Goal: Task Accomplishment & Management: Complete application form

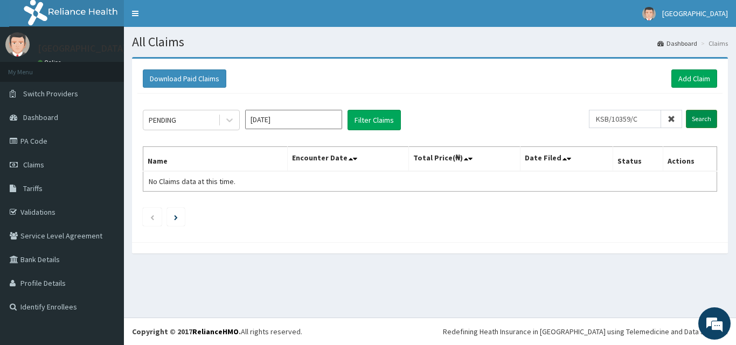
type input "KSB/10359/C"
click at [692, 115] on input "Search" at bounding box center [701, 119] width 31 height 18
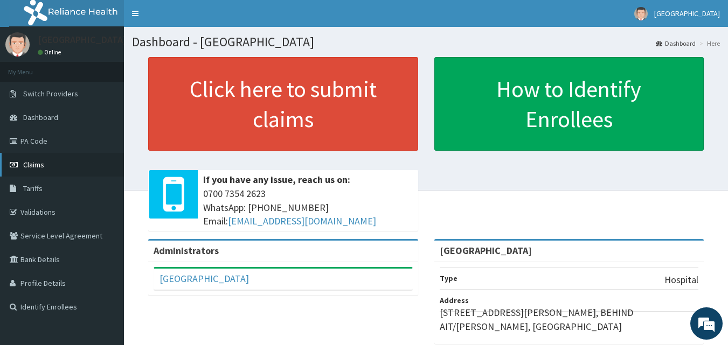
click at [36, 164] on span "Claims" at bounding box center [33, 165] width 21 height 10
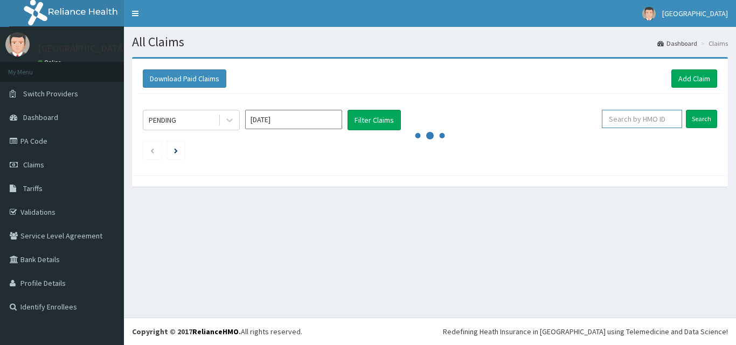
click at [637, 122] on input "text" at bounding box center [642, 119] width 80 height 18
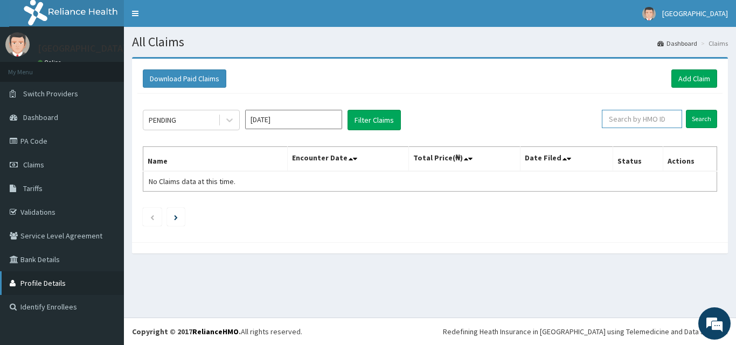
paste input "KSB/10359/C"
type input "KSB/10359/C"
click at [706, 117] on input "Search" at bounding box center [701, 119] width 31 height 18
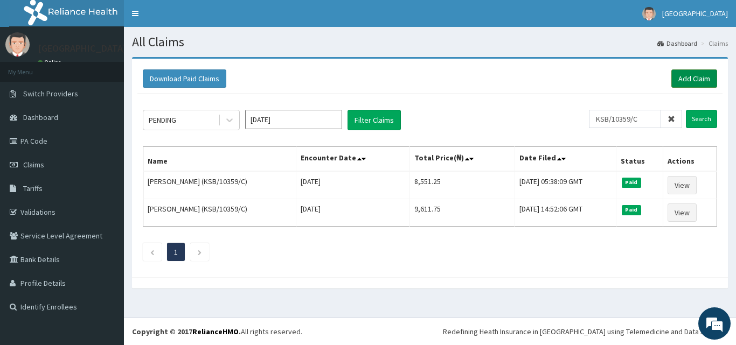
click at [686, 74] on link "Add Claim" at bounding box center [694, 78] width 46 height 18
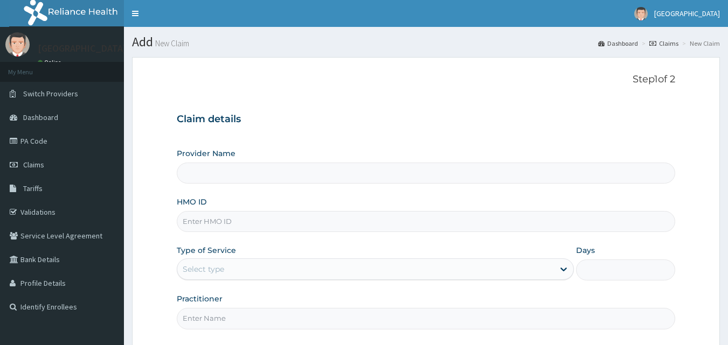
click at [695, 77] on form "Step 1 of 2 Claim details Provider Name HMO ID Type of Service Select type Days…" at bounding box center [426, 233] width 588 height 353
type input "[GEOGRAPHIC_DATA]"
click at [226, 221] on input "HMO ID" at bounding box center [426, 221] width 499 height 21
paste input "KSB/10359/C"
type input "KSB/10359/C"
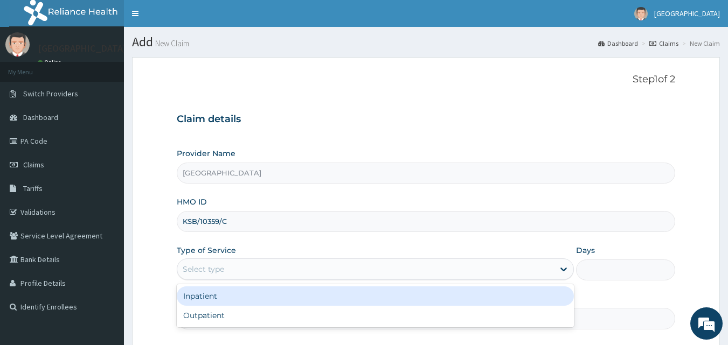
click at [229, 269] on div "Select type" at bounding box center [365, 269] width 377 height 17
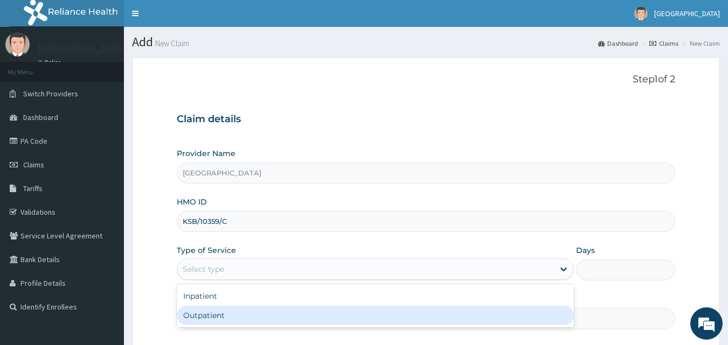
click at [220, 311] on div "Outpatient" at bounding box center [375, 315] width 397 height 19
type input "1"
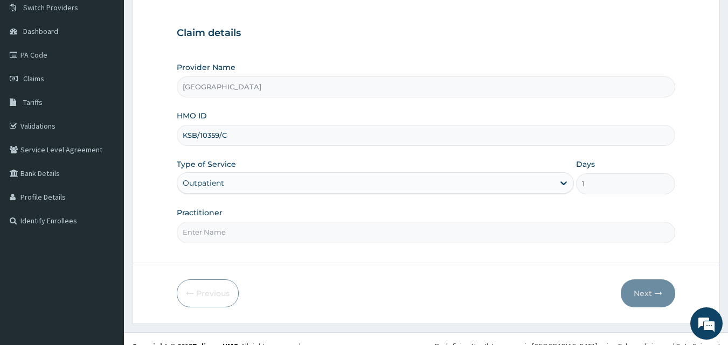
click at [303, 230] on input "Practitioner" at bounding box center [426, 232] width 499 height 21
type input "Dr Sam"
click at [648, 293] on button "Next" at bounding box center [648, 294] width 54 height 28
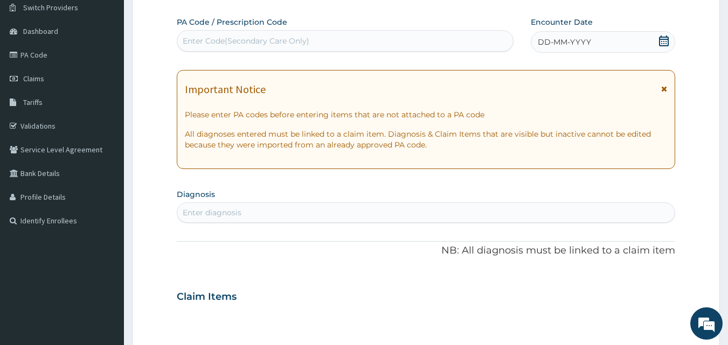
click at [321, 211] on div "Enter diagnosis" at bounding box center [426, 212] width 498 height 17
type input "MALARIA"
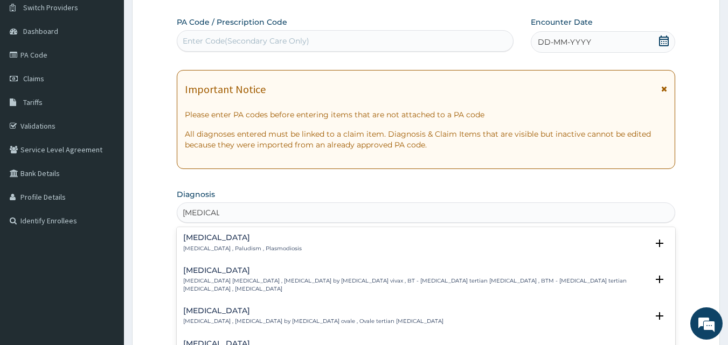
click at [253, 251] on p "Malaria , Paludism , Plasmodiosis" at bounding box center [242, 249] width 119 height 8
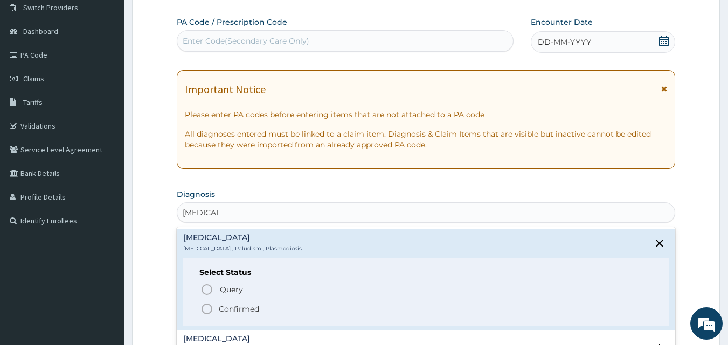
drag, startPoint x: 203, startPoint y: 306, endPoint x: 223, endPoint y: 288, distance: 27.1
click at [203, 305] on circle "status option filled" at bounding box center [207, 309] width 10 height 10
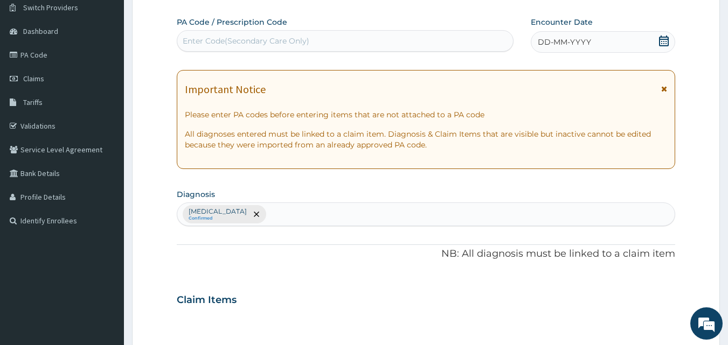
click at [329, 215] on div "Malaria Confirmed" at bounding box center [426, 214] width 498 height 23
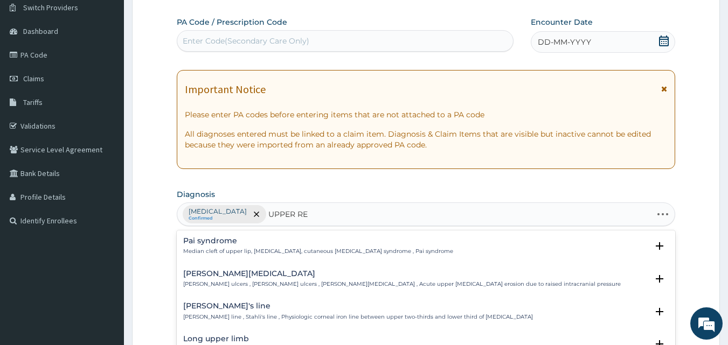
type input "UPPER RES"
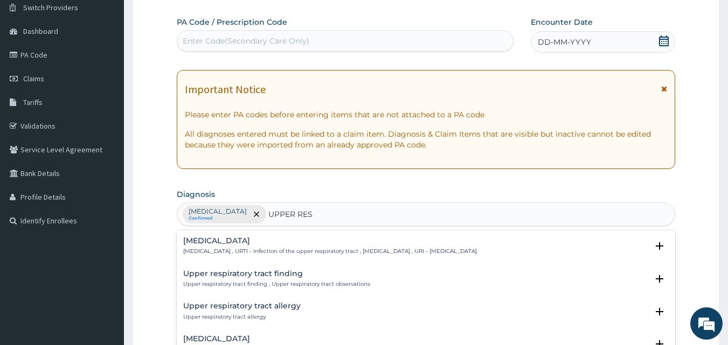
click at [305, 252] on p "Upper respiratory infection , URTI - Infection of the upper respiratory tract ,…" at bounding box center [330, 252] width 294 height 8
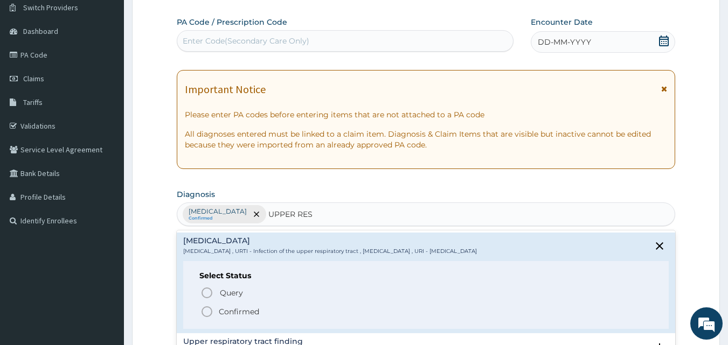
click at [220, 309] on p "Confirmed" at bounding box center [239, 312] width 40 height 11
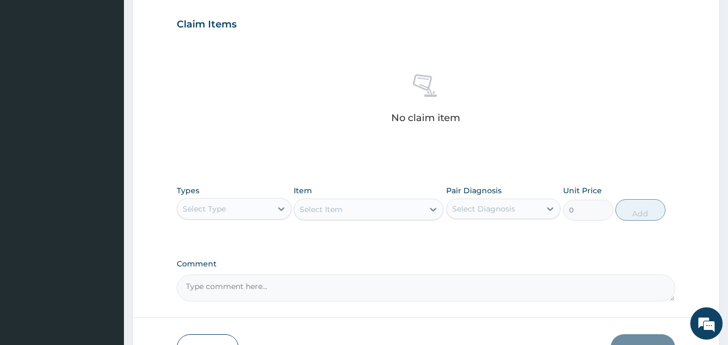
scroll to position [378, 0]
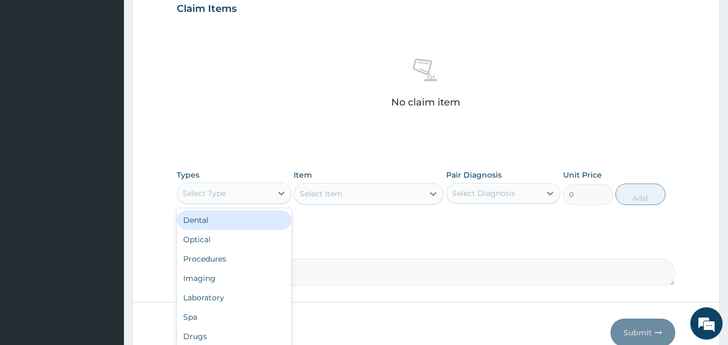
click at [232, 197] on div "Select Type" at bounding box center [224, 193] width 94 height 17
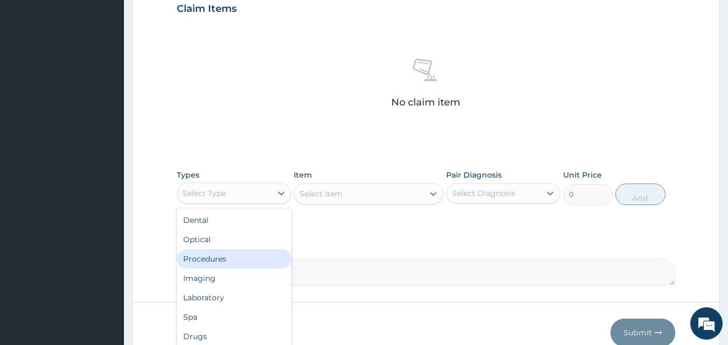
click at [210, 260] on div "Procedures" at bounding box center [234, 258] width 115 height 19
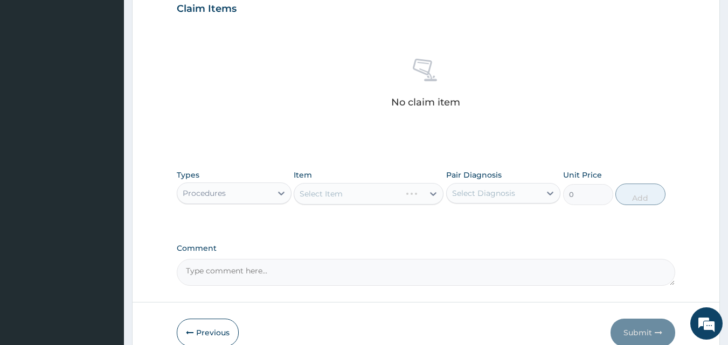
click at [357, 198] on div "Select Item" at bounding box center [369, 194] width 150 height 22
click at [338, 195] on div "Select Item" at bounding box center [369, 194] width 150 height 22
click at [354, 193] on div "Select Item" at bounding box center [358, 193] width 129 height 17
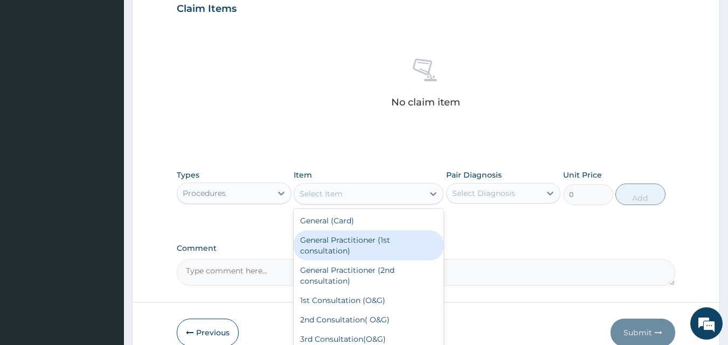
click at [348, 239] on div "General Practitioner (1st consultation)" at bounding box center [369, 246] width 150 height 30
type input "1500"
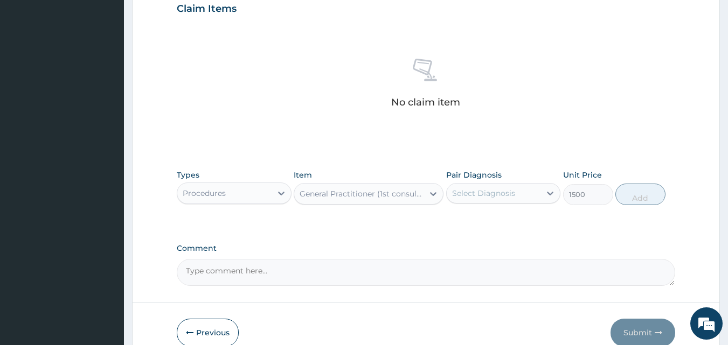
click at [479, 198] on div "Select Diagnosis" at bounding box center [483, 193] width 63 height 11
click at [458, 220] on input "checkbox" at bounding box center [456, 220] width 7 height 7
checkbox input "true"
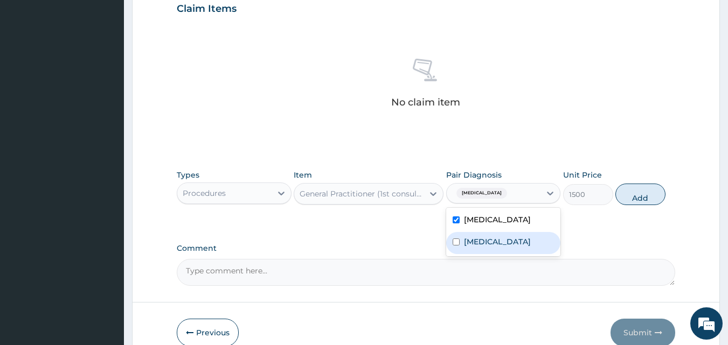
click at [455, 254] on div "Upper respiratory infection" at bounding box center [503, 243] width 115 height 22
checkbox input "true"
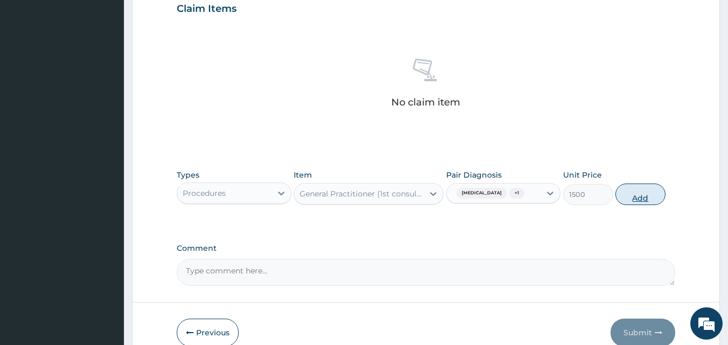
click at [637, 200] on button "Add" at bounding box center [640, 195] width 50 height 22
type input "0"
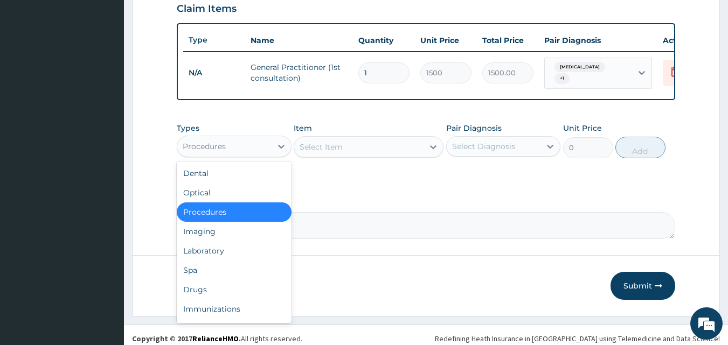
drag, startPoint x: 229, startPoint y: 149, endPoint x: 233, endPoint y: 155, distance: 7.3
click at [231, 152] on div "Procedures" at bounding box center [224, 146] width 94 height 17
click at [200, 291] on div "Drugs" at bounding box center [234, 289] width 115 height 19
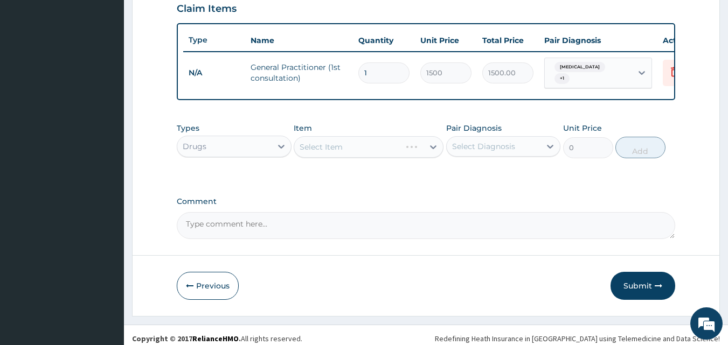
click at [359, 148] on div "Select Item" at bounding box center [369, 147] width 150 height 22
click at [350, 154] on div "Select Item" at bounding box center [369, 147] width 150 height 22
click at [351, 150] on div "Select Item" at bounding box center [358, 146] width 129 height 17
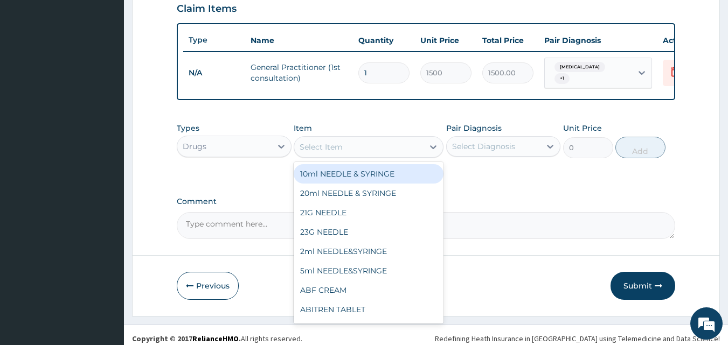
click at [319, 150] on div "Select Item" at bounding box center [321, 147] width 43 height 11
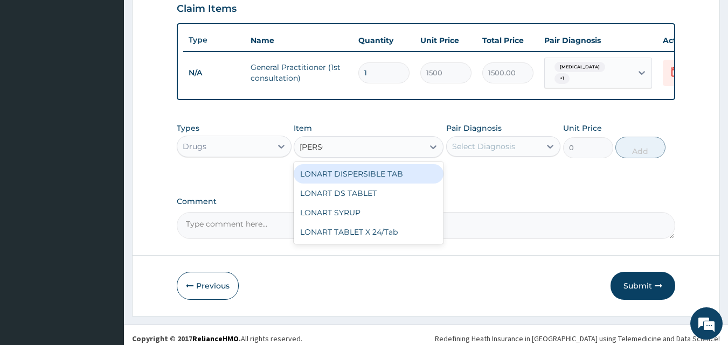
type input "LONAT"
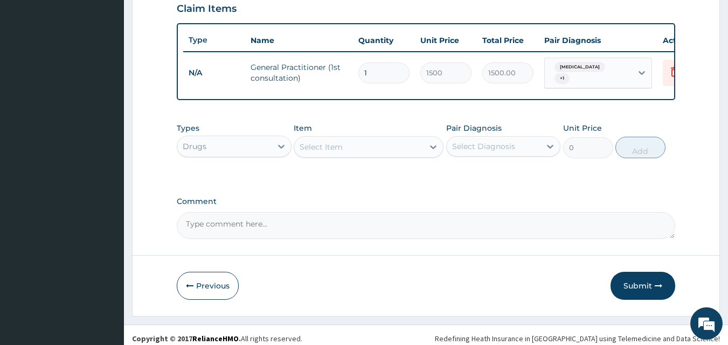
click at [332, 150] on div "Select Item" at bounding box center [358, 146] width 129 height 17
type input "LONART"
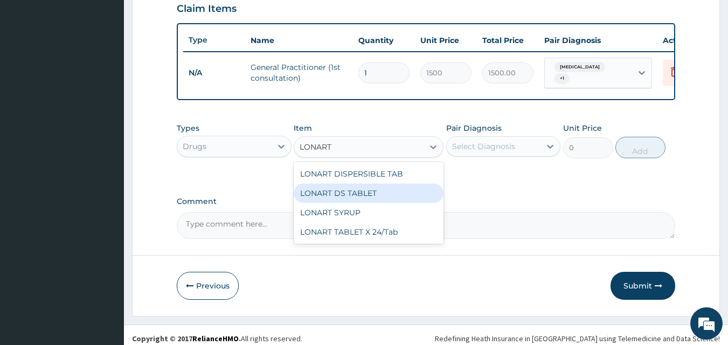
click at [330, 199] on div "LONART DS TABLET" at bounding box center [369, 193] width 150 height 19
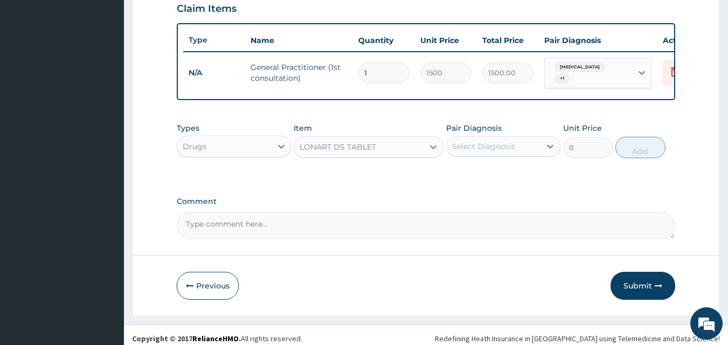
type input "105"
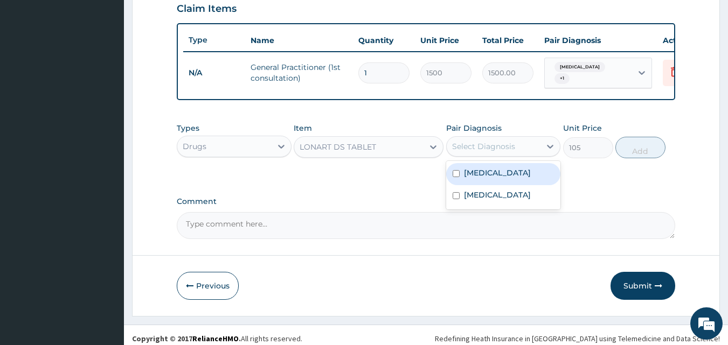
click at [473, 152] on div "Select Diagnosis" at bounding box center [483, 146] width 63 height 11
drag, startPoint x: 480, startPoint y: 176, endPoint x: 591, endPoint y: 144, distance: 115.3
click at [481, 176] on label "Malaria" at bounding box center [497, 173] width 67 height 11
checkbox input "true"
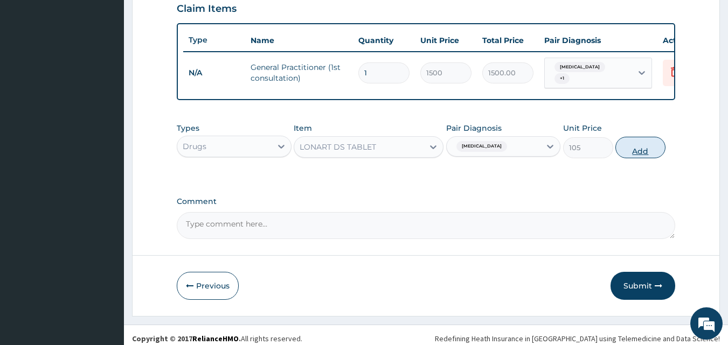
click at [632, 155] on button "Add" at bounding box center [640, 148] width 50 height 22
type input "0"
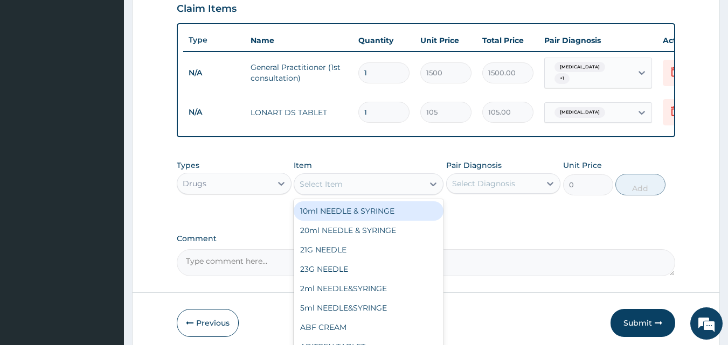
click at [339, 188] on div "Select Item" at bounding box center [321, 184] width 43 height 11
type input "I"
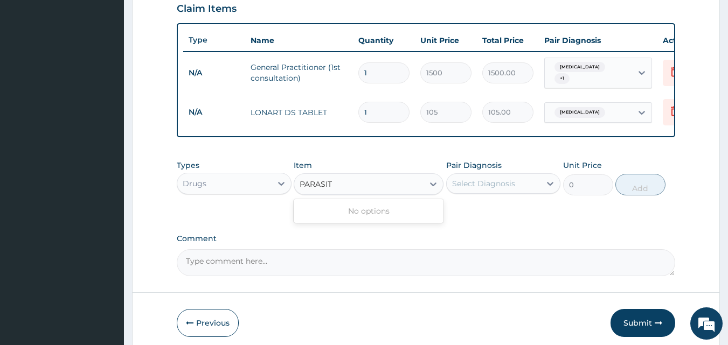
type input "PARASIT"
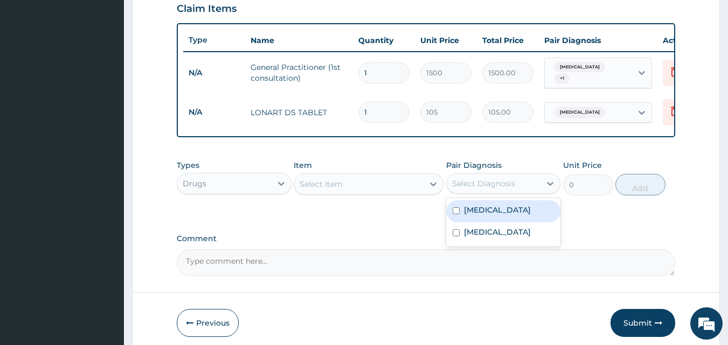
click at [475, 187] on div "Select Diagnosis" at bounding box center [483, 183] width 63 height 11
click at [474, 215] on label "Malaria" at bounding box center [497, 210] width 67 height 11
checkbox input "true"
click at [380, 189] on div "Select Item" at bounding box center [358, 184] width 129 height 17
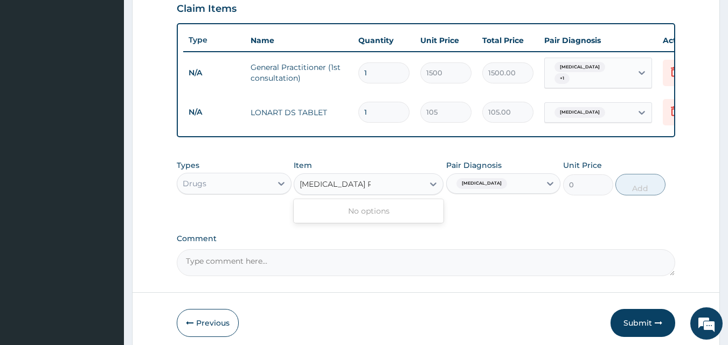
type input "MALARIA PARASIT"
click at [257, 187] on div "Drugs" at bounding box center [224, 183] width 94 height 17
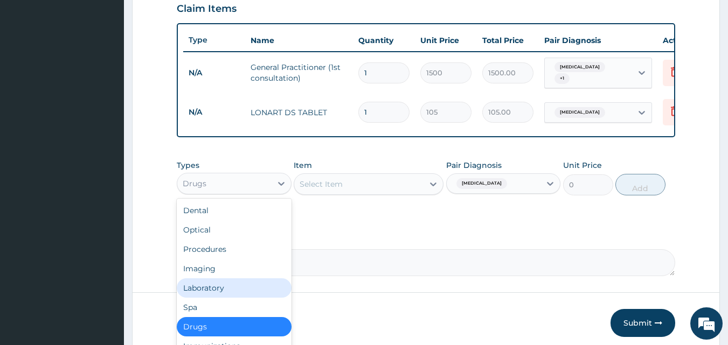
drag, startPoint x: 218, startPoint y: 294, endPoint x: 254, endPoint y: 274, distance: 41.2
click at [219, 291] on div "Laboratory" at bounding box center [234, 288] width 115 height 19
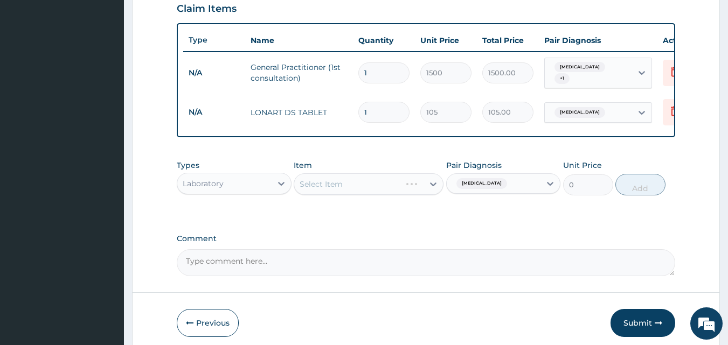
click at [381, 194] on div "Select Item" at bounding box center [369, 184] width 150 height 22
click at [339, 214] on div "Types Laboratory Item Select Item Pair Diagnosis Malaria Unit Price 0 Add" at bounding box center [426, 186] width 499 height 62
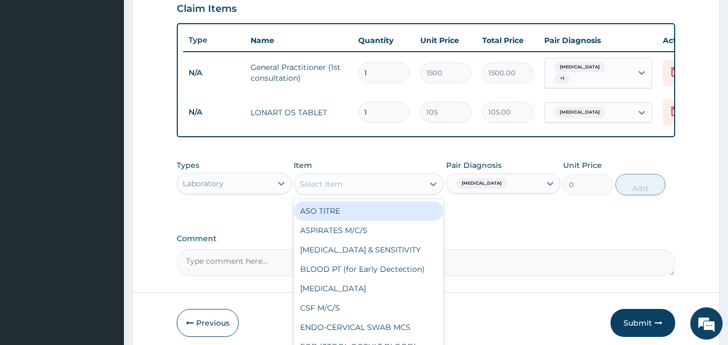
click at [375, 192] on div "Select Item" at bounding box center [358, 184] width 129 height 17
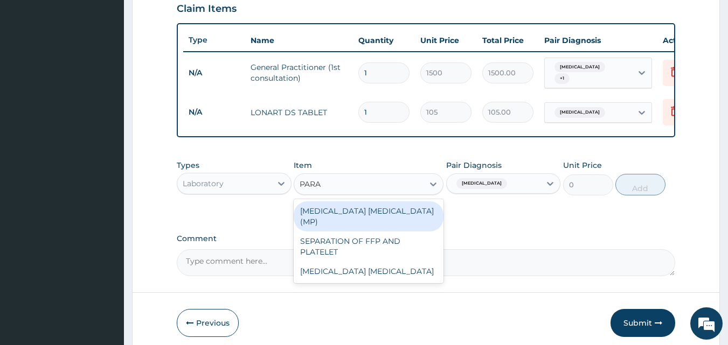
type input "PARAS"
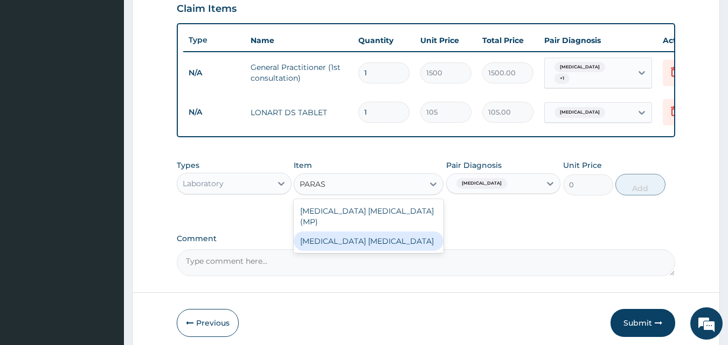
click at [367, 232] on div "Malaria Parasite" at bounding box center [369, 241] width 150 height 19
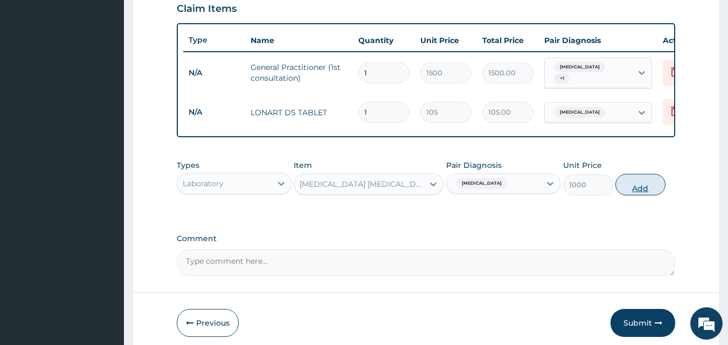
click at [648, 193] on button "Add" at bounding box center [640, 185] width 50 height 22
type input "0"
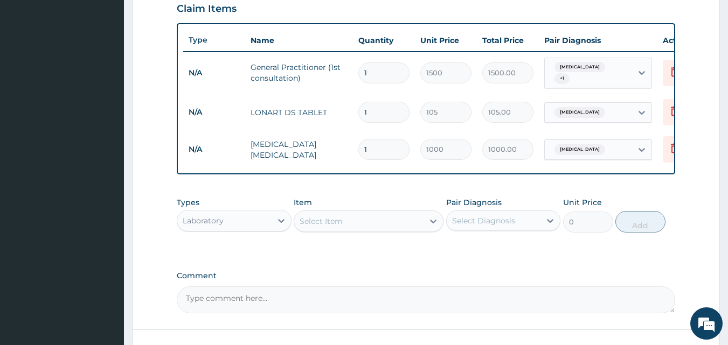
click at [344, 226] on div "Select Item" at bounding box center [358, 221] width 129 height 17
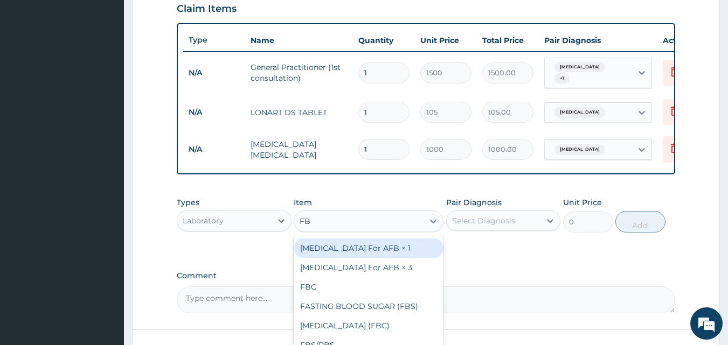
type input "FBC"
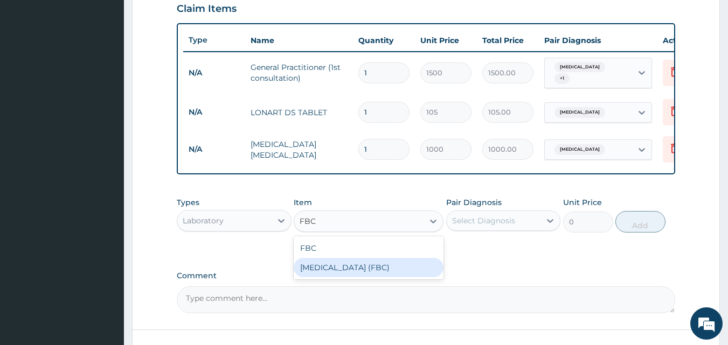
click at [333, 272] on div "Full Blood Count (FBC)" at bounding box center [369, 267] width 150 height 19
type input "5000"
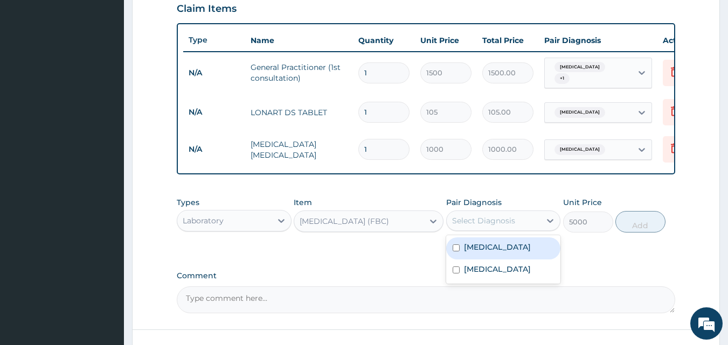
click at [468, 229] on div "Select Diagnosis" at bounding box center [494, 220] width 94 height 17
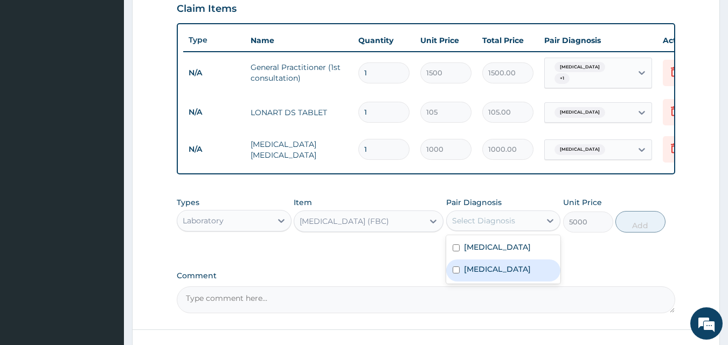
drag, startPoint x: 477, startPoint y: 278, endPoint x: 534, endPoint y: 257, distance: 60.8
click at [479, 275] on label "Upper respiratory infection" at bounding box center [497, 269] width 67 height 11
checkbox input "true"
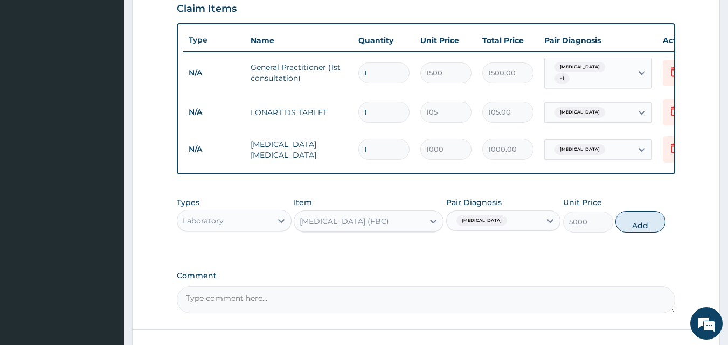
click at [627, 229] on button "Add" at bounding box center [640, 222] width 50 height 22
type input "0"
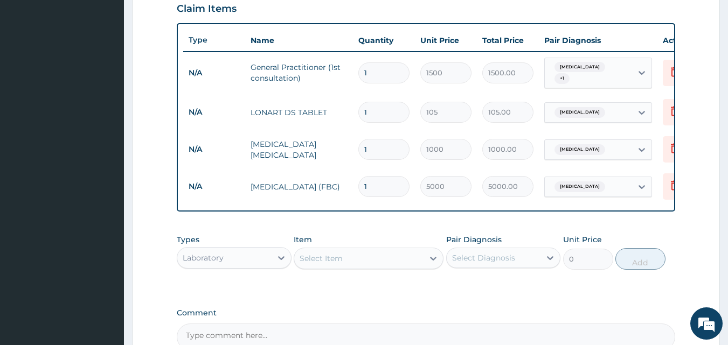
click at [244, 263] on div "Laboratory" at bounding box center [224, 257] width 94 height 17
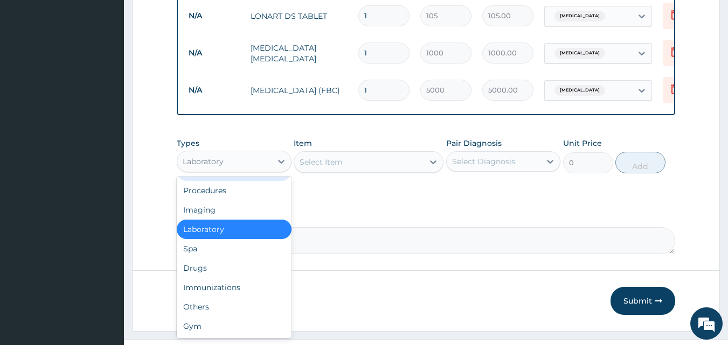
scroll to position [500, 0]
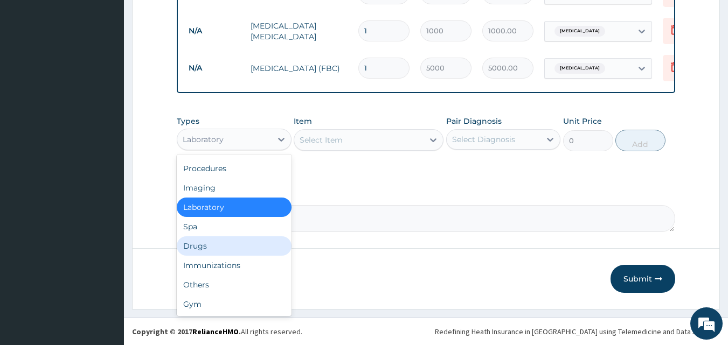
click at [200, 249] on div "Drugs" at bounding box center [234, 245] width 115 height 19
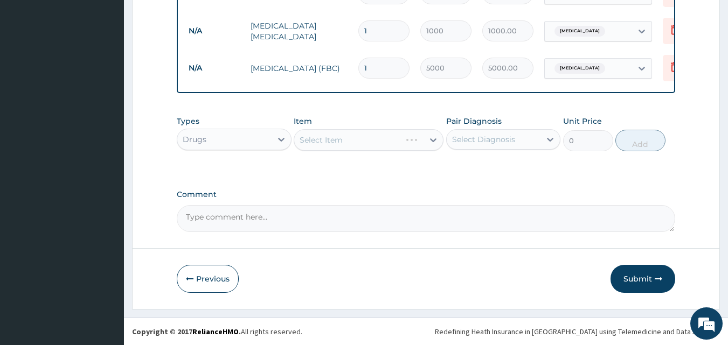
click at [333, 144] on div "Select Item" at bounding box center [369, 140] width 150 height 22
click at [332, 138] on div "Select Item" at bounding box center [321, 140] width 43 height 11
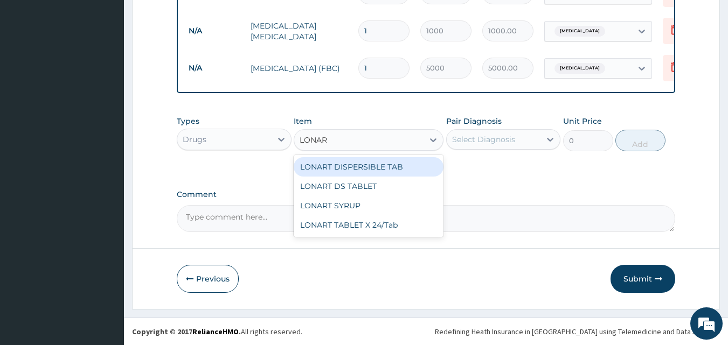
type input "LONART"
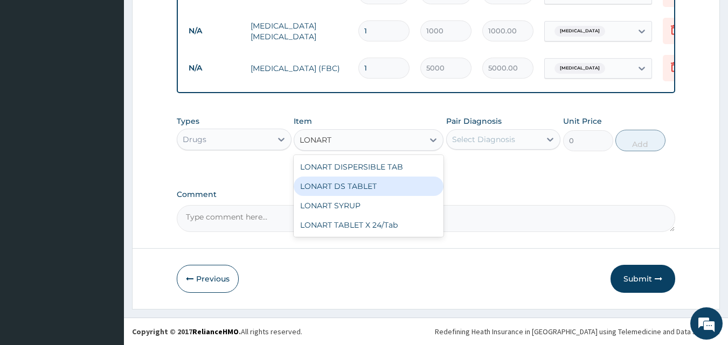
click at [318, 190] on div "LONART DS TABLET" at bounding box center [369, 186] width 150 height 19
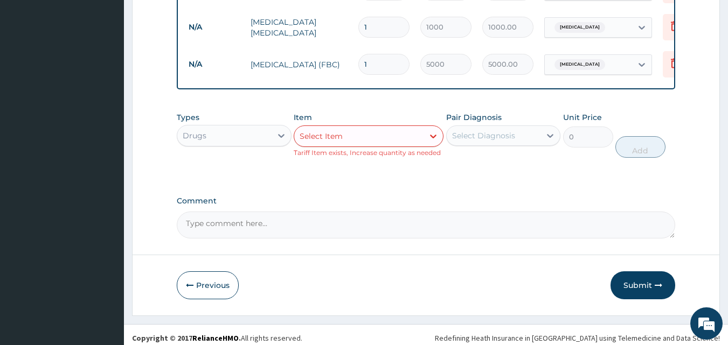
type input "LONAR"
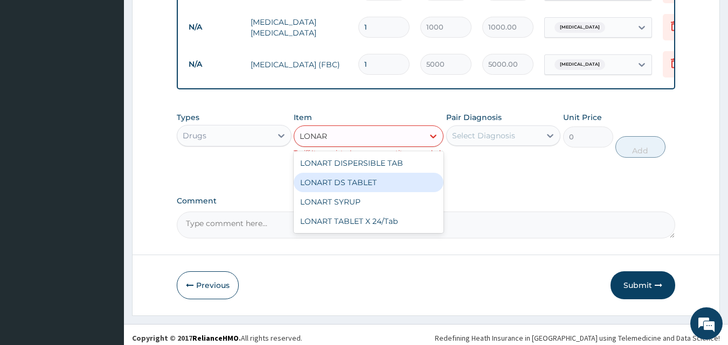
drag, startPoint x: 326, startPoint y: 188, endPoint x: 345, endPoint y: 177, distance: 22.5
click at [330, 186] on div "LONART DS TABLET" at bounding box center [369, 182] width 150 height 19
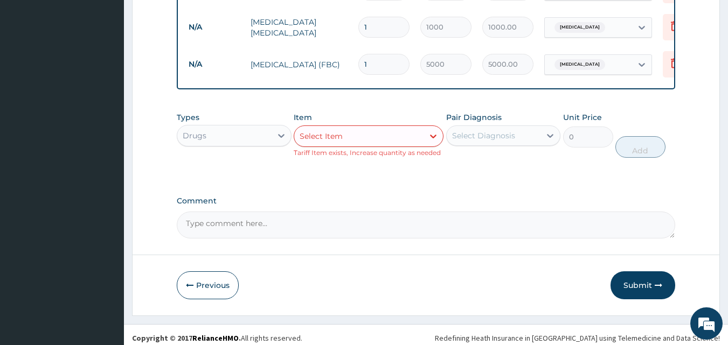
click at [346, 142] on div "Select Item" at bounding box center [358, 136] width 129 height 17
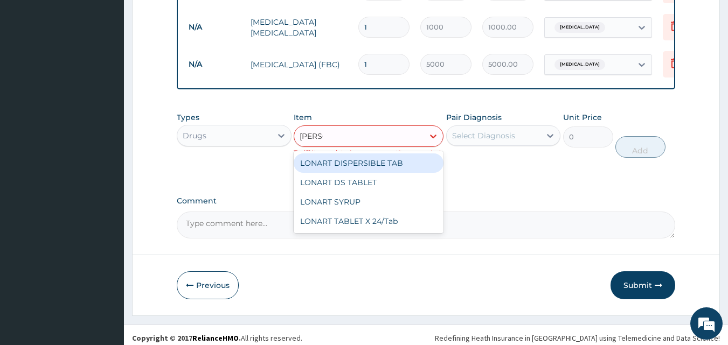
type input "LONAR"
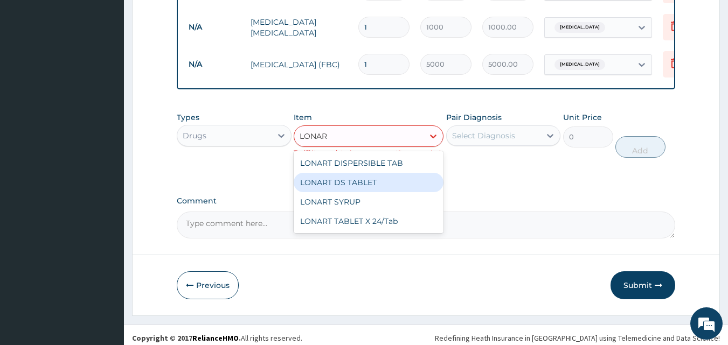
click at [332, 186] on div "LONART DS TABLET" at bounding box center [369, 182] width 150 height 19
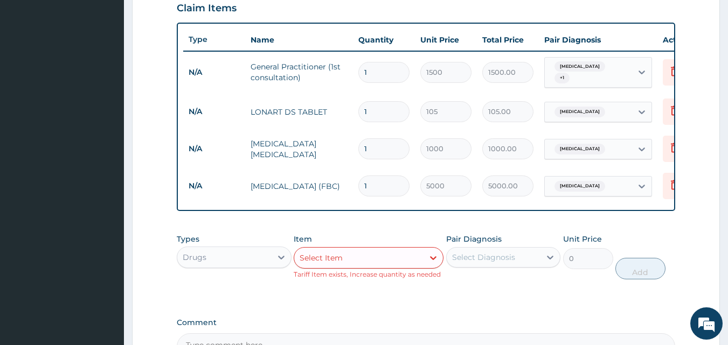
scroll to position [368, 0]
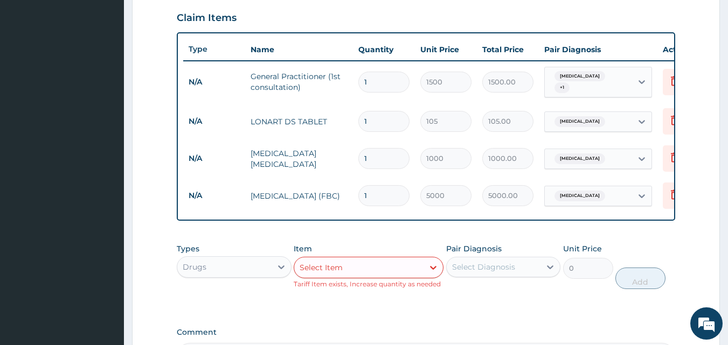
click at [373, 115] on input "1" at bounding box center [383, 121] width 51 height 21
type input "0.00"
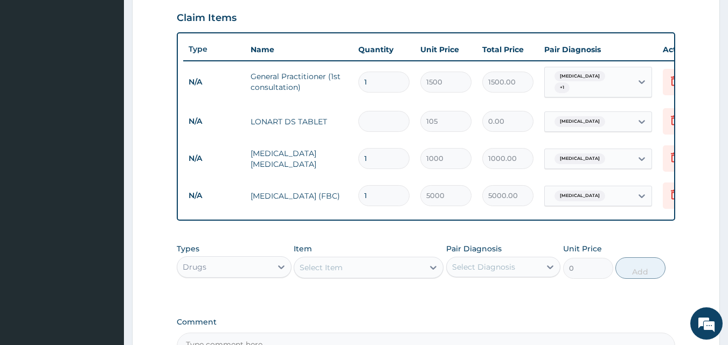
type input "6"
type input "630.00"
type input "6"
click at [344, 271] on div "Select Item" at bounding box center [358, 267] width 129 height 17
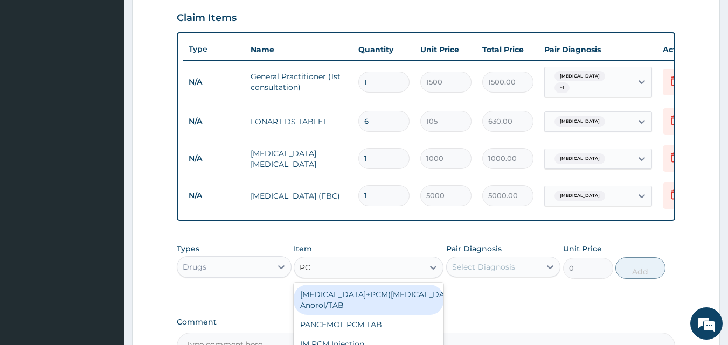
type input "PCM"
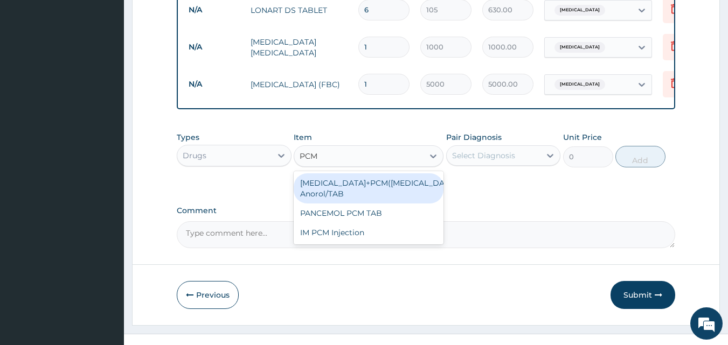
scroll to position [494, 0]
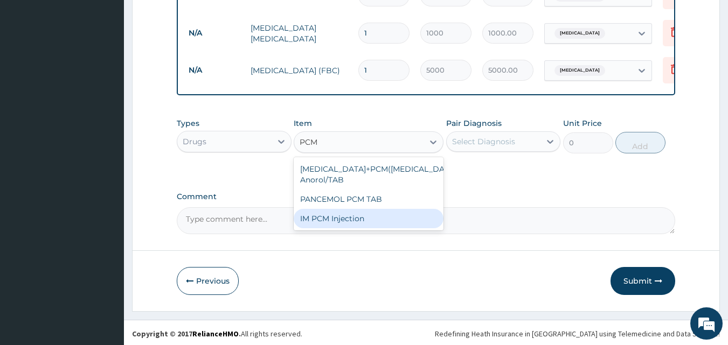
click at [356, 227] on div "IM PCM Injection" at bounding box center [369, 218] width 150 height 19
type input "1000"
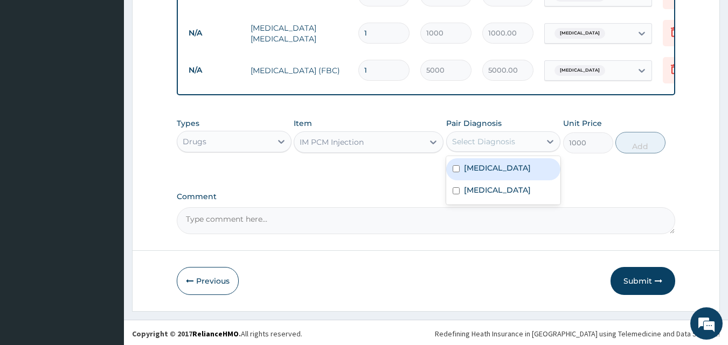
click at [467, 146] on div "Select Diagnosis" at bounding box center [483, 141] width 63 height 11
click at [463, 171] on div "Malaria" at bounding box center [503, 169] width 115 height 22
checkbox input "true"
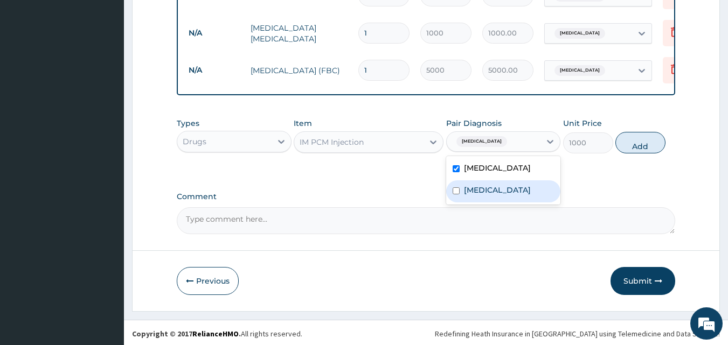
click at [456, 194] on input "checkbox" at bounding box center [456, 190] width 7 height 7
checkbox input "true"
click at [644, 150] on button "Add" at bounding box center [640, 143] width 50 height 22
type input "0"
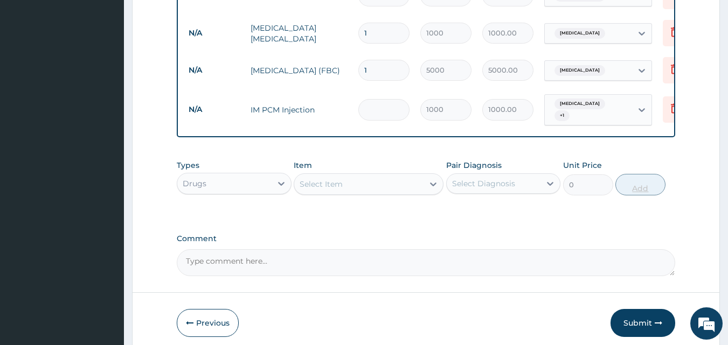
type input "0.00"
type input "3"
type input "3000.00"
type input "3"
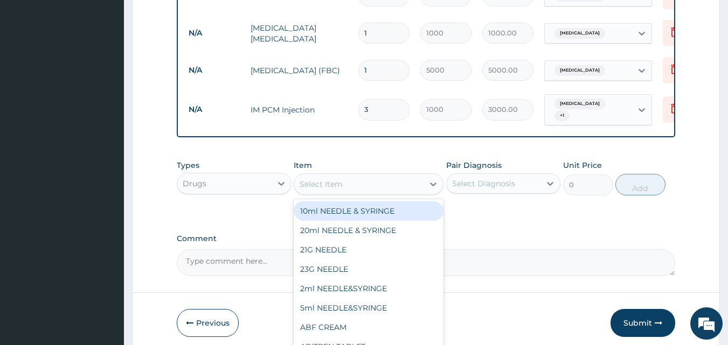
click at [330, 186] on div "Select Item" at bounding box center [321, 184] width 43 height 11
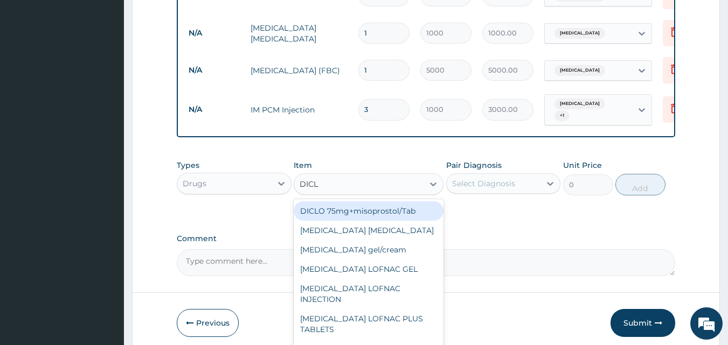
type input "DICLO"
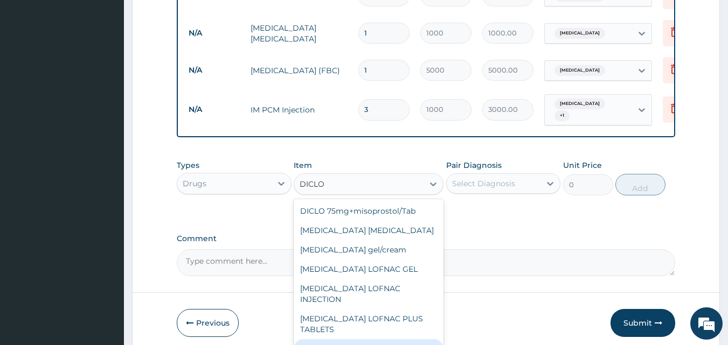
drag, startPoint x: 349, startPoint y: 332, endPoint x: 358, endPoint y: 324, distance: 12.2
click at [349, 339] on div "Diclofenac LOFNAC TABLET" at bounding box center [369, 348] width 150 height 19
type input "42"
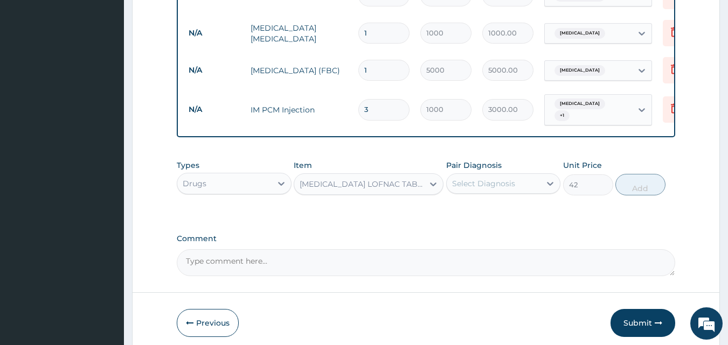
click at [502, 180] on div "Select Diagnosis" at bounding box center [483, 183] width 63 height 11
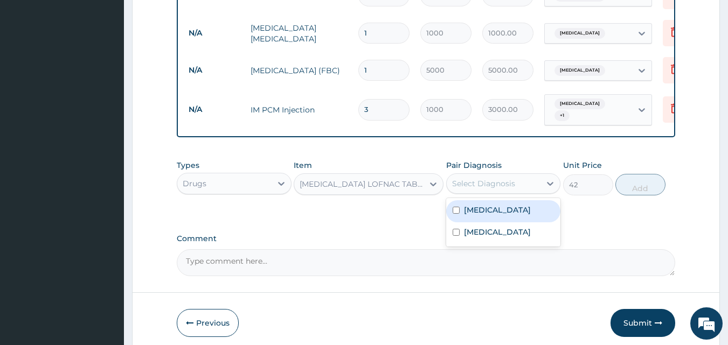
click at [462, 216] on div "Malaria" at bounding box center [503, 211] width 115 height 22
checkbox input "true"
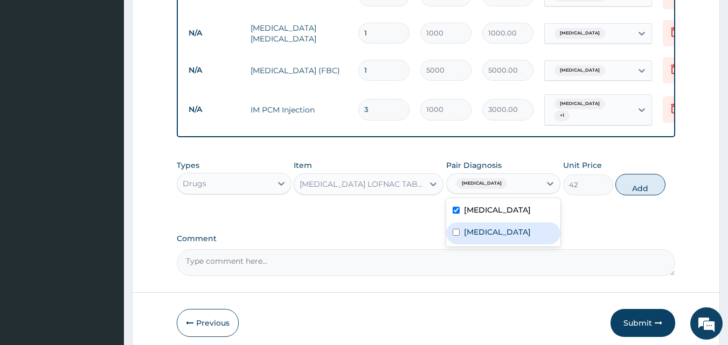
click at [462, 236] on div "Upper respiratory infection" at bounding box center [503, 233] width 115 height 22
checkbox input "true"
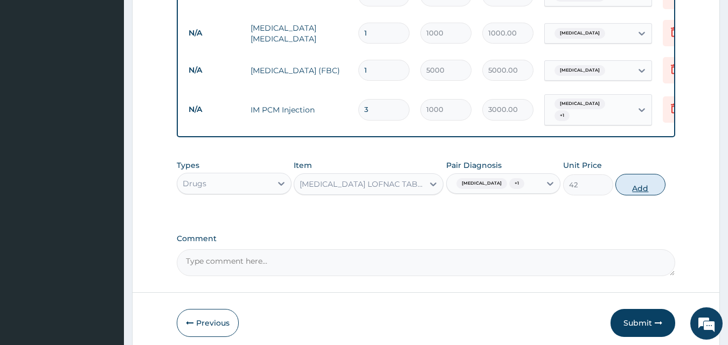
click at [651, 184] on button "Add" at bounding box center [640, 185] width 50 height 22
type input "0"
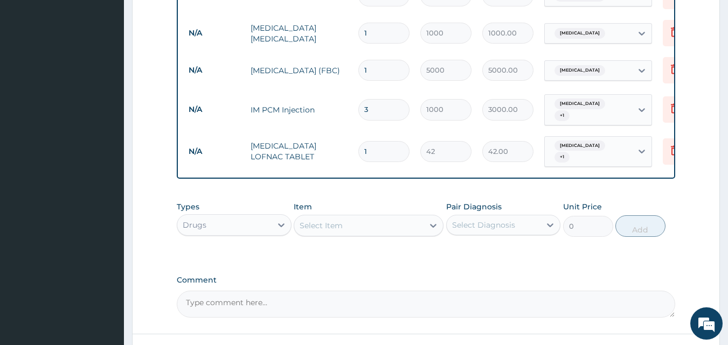
click at [387, 131] on tr "N/A Diclofenac LOFNAC TABLET 1 42 42.00 Malaria + 1 Delete" at bounding box center [447, 152] width 528 height 42
click at [387, 142] on input "1" at bounding box center [383, 151] width 51 height 21
type input "10"
type input "420.00"
type input "10"
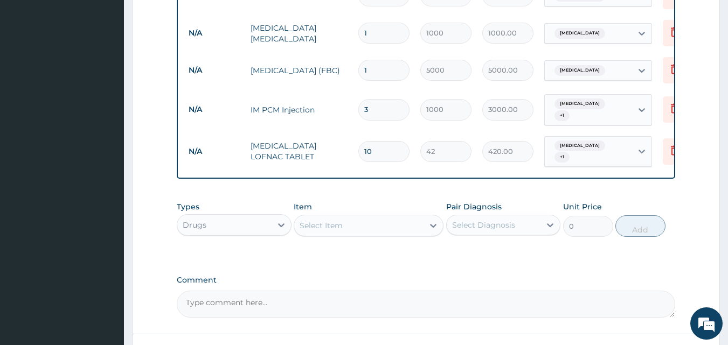
click at [338, 220] on div "Select Item" at bounding box center [321, 225] width 43 height 11
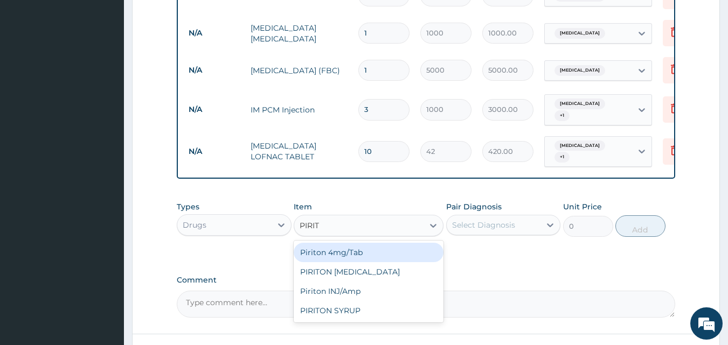
type input "PIRITON"
drag, startPoint x: 343, startPoint y: 252, endPoint x: 434, endPoint y: 243, distance: 92.0
click at [344, 251] on div "Piriton 4mg/Tab" at bounding box center [369, 252] width 150 height 19
type input "5.25"
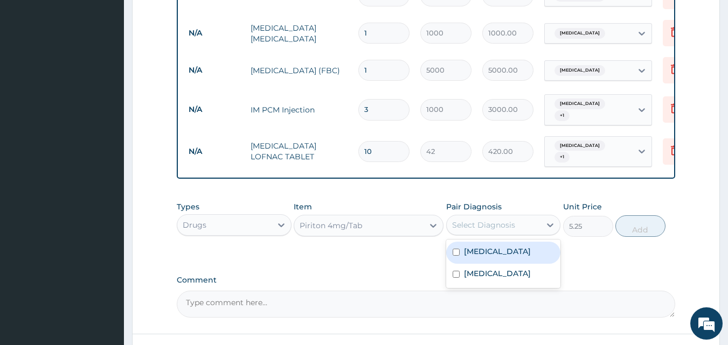
click at [470, 225] on div "Select Diagnosis" at bounding box center [494, 225] width 94 height 17
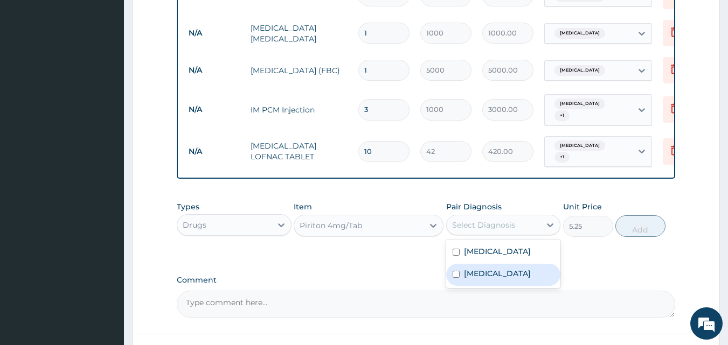
click at [465, 271] on label "Upper respiratory infection" at bounding box center [497, 273] width 67 height 11
checkbox input "true"
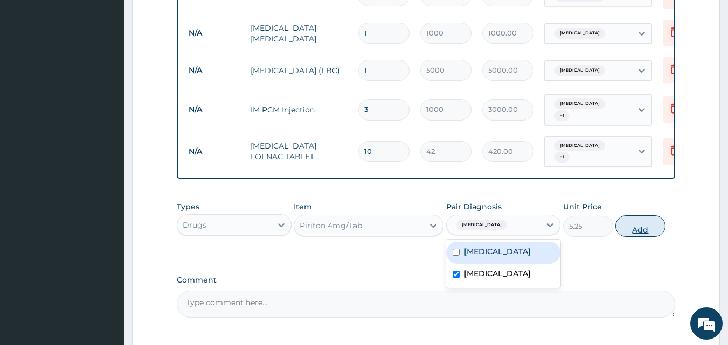
click at [632, 224] on button "Add" at bounding box center [640, 226] width 50 height 22
type input "0"
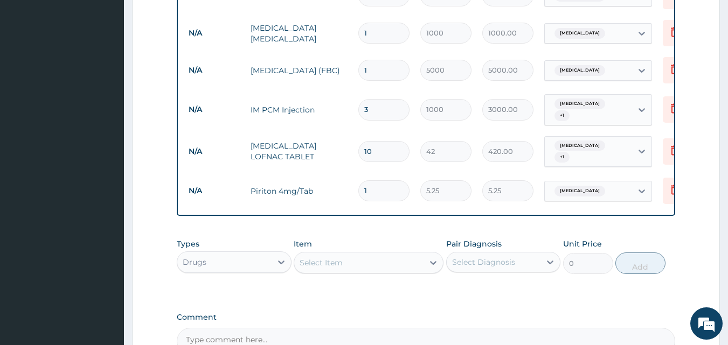
click at [370, 182] on input "1" at bounding box center [383, 190] width 51 height 21
type input "0.00"
type input "6"
type input "31.50"
type input "6"
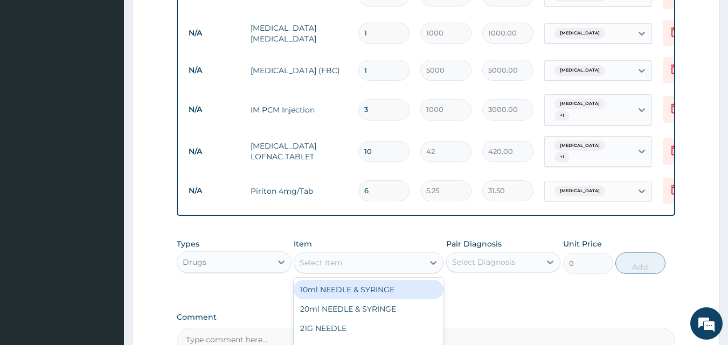
click at [333, 261] on div "Select Item" at bounding box center [321, 262] width 43 height 11
type input "COUGH"
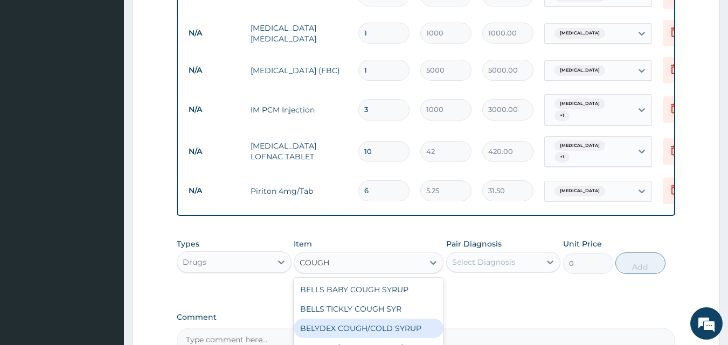
click at [389, 319] on div "BELYDEX COUGH/COLD SYRUP" at bounding box center [369, 328] width 150 height 19
type input "236.25"
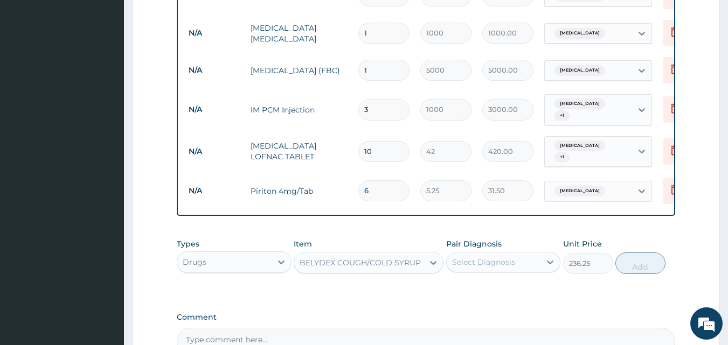
click at [381, 260] on div "BELYDEX COUGH/COLD SYRUP" at bounding box center [360, 262] width 121 height 11
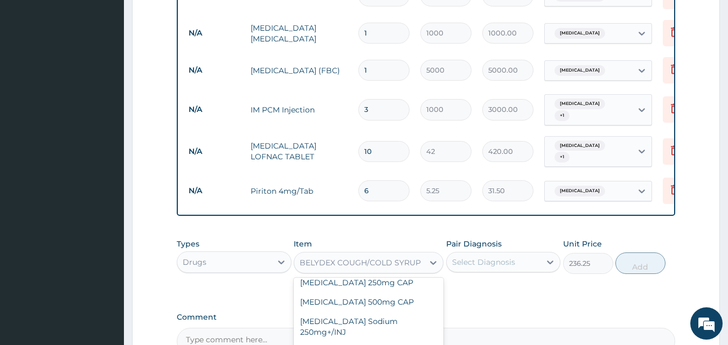
scroll to position [1280, 0]
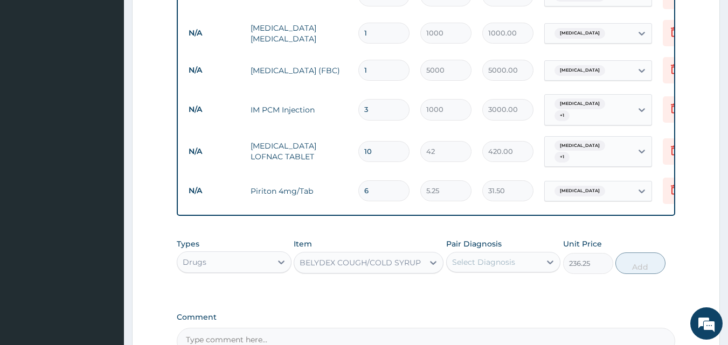
click at [386, 261] on div "BELYDEX COUGH/COLD SYRUP" at bounding box center [360, 262] width 121 height 11
type input "COUG"
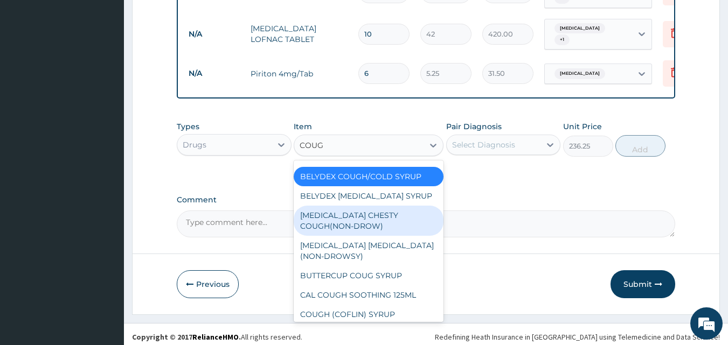
scroll to position [36, 0]
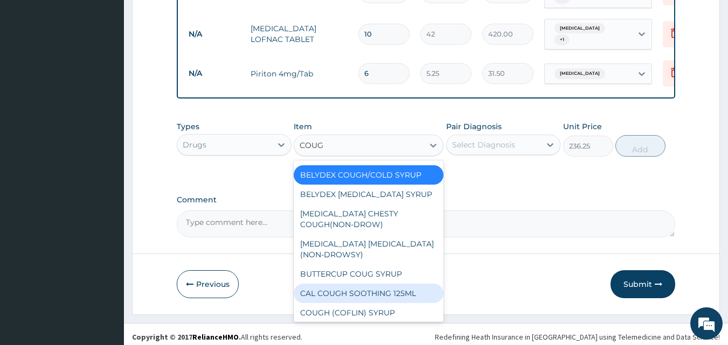
click at [398, 288] on div "CAL COUGH SOOTHING 125ML" at bounding box center [369, 293] width 150 height 19
type input "577.5"
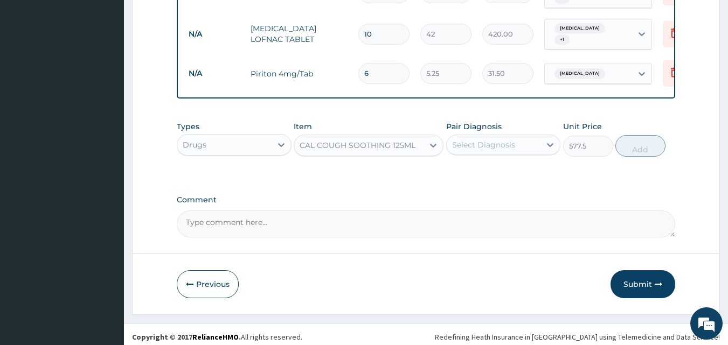
click at [488, 141] on div "Select Diagnosis" at bounding box center [483, 145] width 63 height 11
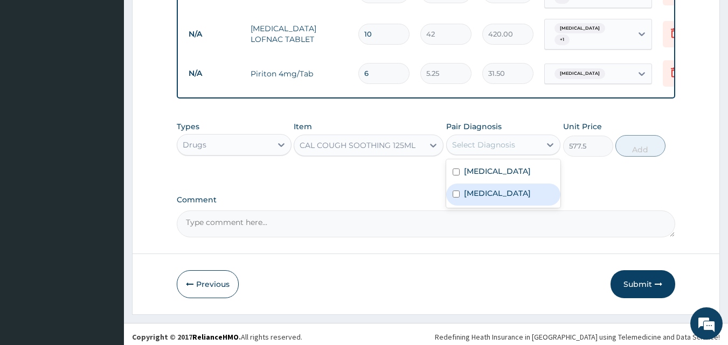
drag, startPoint x: 475, startPoint y: 187, endPoint x: 553, endPoint y: 150, distance: 86.3
click at [476, 188] on label "Upper respiratory infection" at bounding box center [497, 193] width 67 height 11
checkbox input "true"
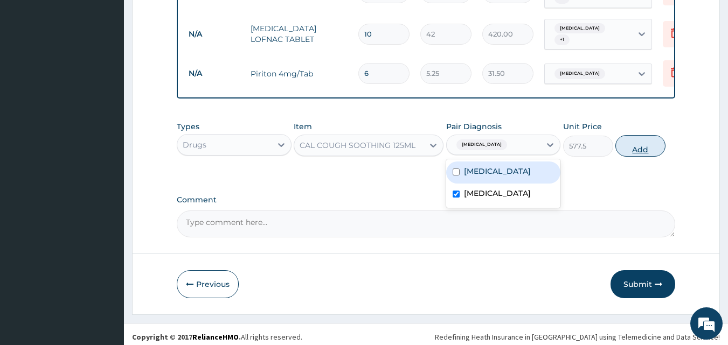
click at [638, 140] on button "Add" at bounding box center [640, 146] width 50 height 22
type input "0"
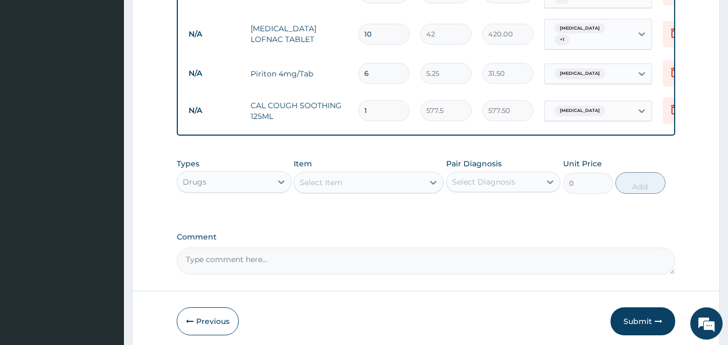
scroll to position [649, 0]
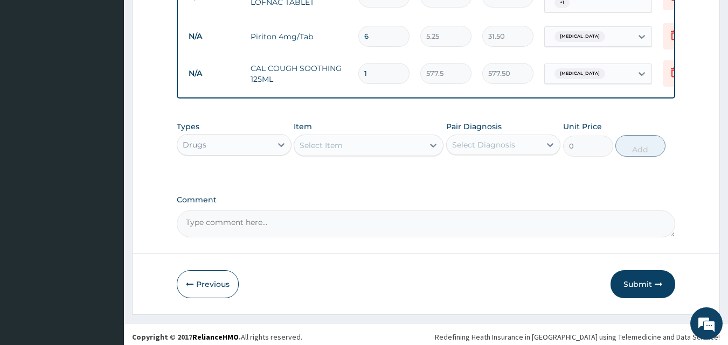
click at [345, 137] on div "Select Item" at bounding box center [358, 145] width 129 height 17
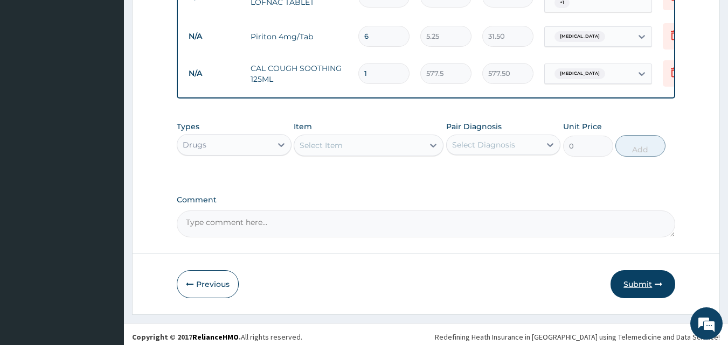
click at [635, 276] on button "Submit" at bounding box center [642, 284] width 65 height 28
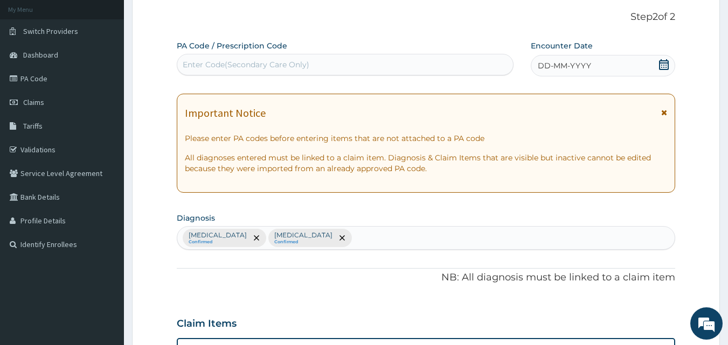
scroll to position [51, 0]
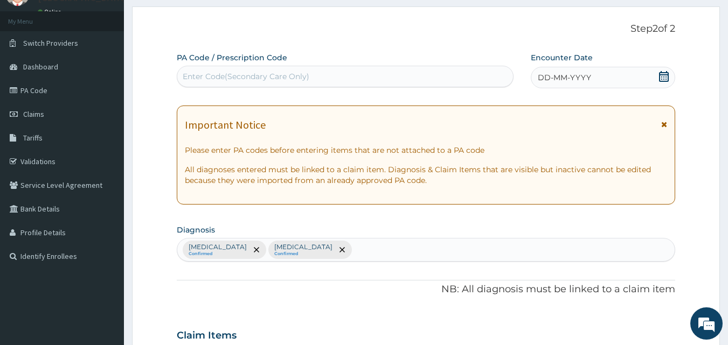
click at [666, 77] on icon at bounding box center [664, 76] width 10 height 11
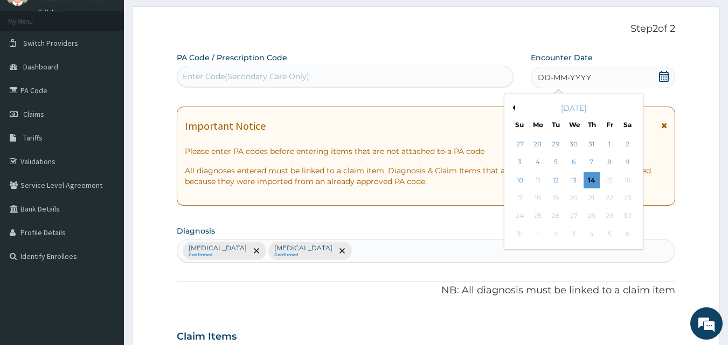
click at [516, 110] on div "August 2025" at bounding box center [574, 108] width 130 height 11
click at [513, 106] on button "Previous Month" at bounding box center [512, 107] width 5 height 5
click at [628, 179] on div "19" at bounding box center [628, 180] width 16 height 16
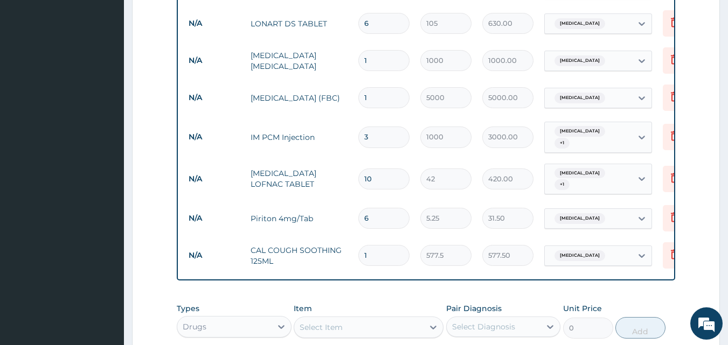
scroll to position [649, 0]
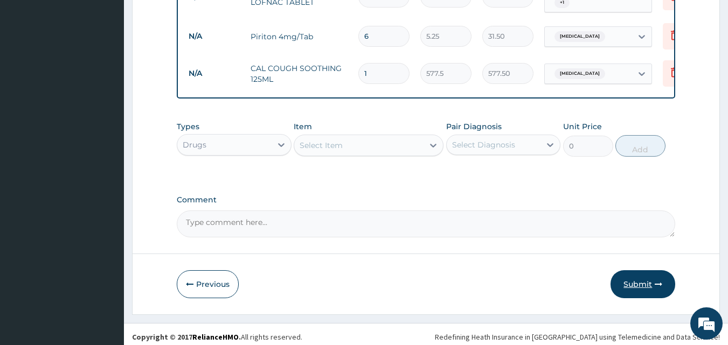
click at [644, 275] on button "Submit" at bounding box center [642, 284] width 65 height 28
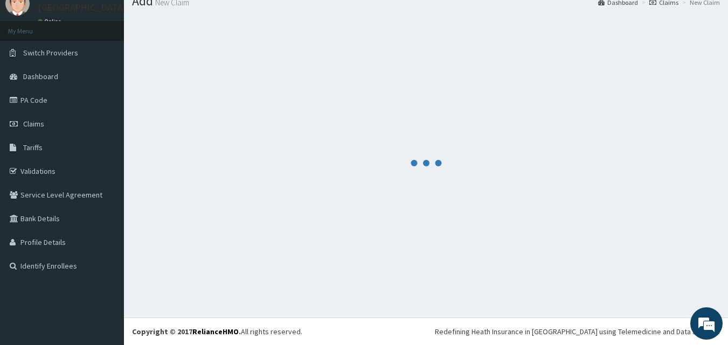
scroll to position [41, 0]
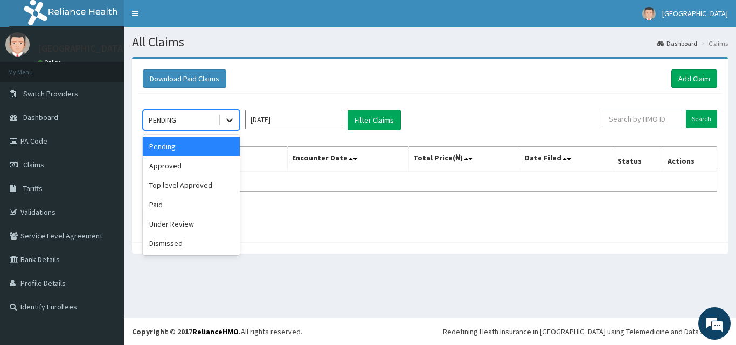
click at [225, 119] on icon at bounding box center [229, 120] width 11 height 11
click at [192, 189] on div "Top level Approved" at bounding box center [191, 185] width 97 height 19
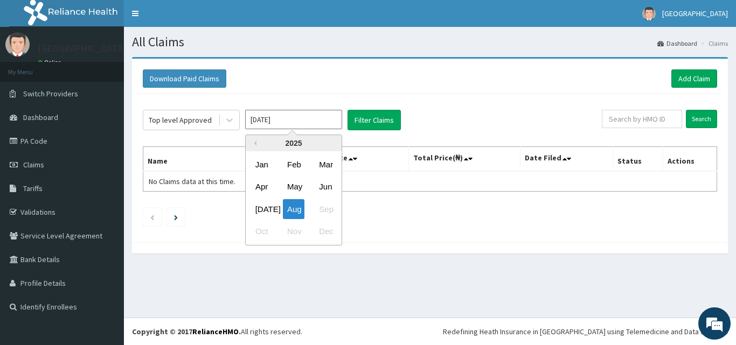
click at [299, 123] on input "Aug 2025" at bounding box center [293, 119] width 97 height 19
click at [262, 203] on div "Jul" at bounding box center [262, 209] width 22 height 20
type input "Jul 2025"
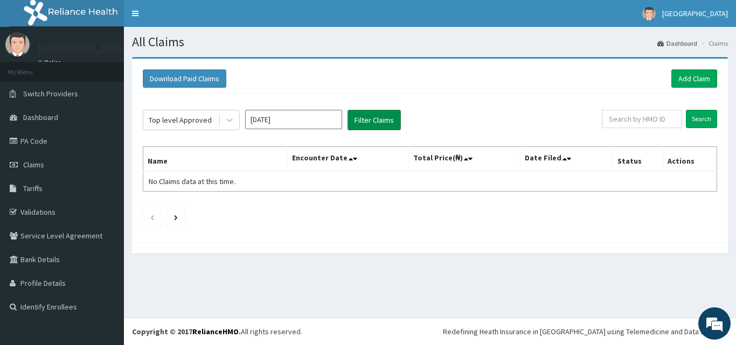
click at [384, 119] on button "Filter Claims" at bounding box center [373, 120] width 53 height 20
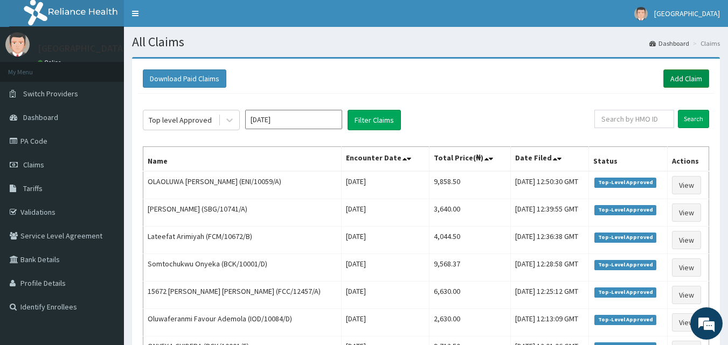
click at [684, 79] on link "Add Claim" at bounding box center [686, 78] width 46 height 18
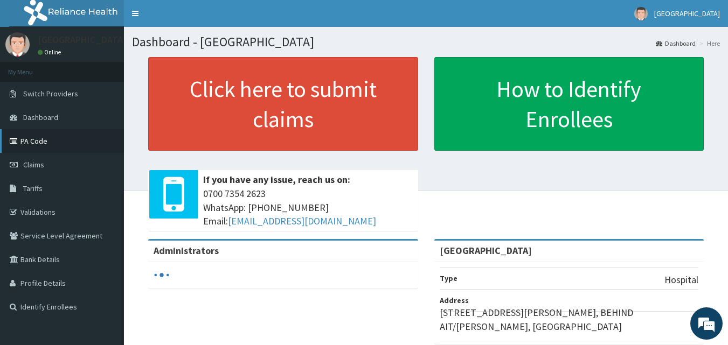
click at [36, 139] on link "PA Code" at bounding box center [62, 141] width 124 height 24
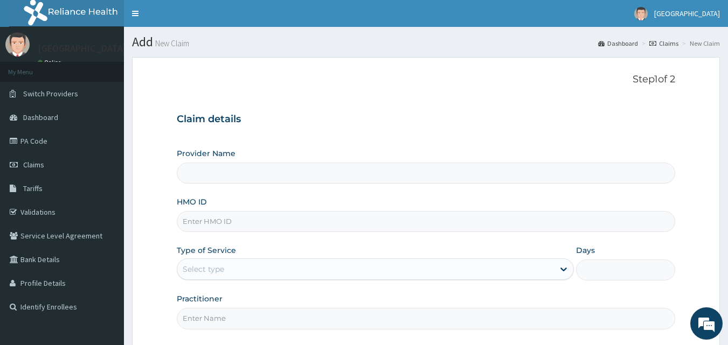
click at [267, 169] on input "Provider Name" at bounding box center [426, 173] width 499 height 21
type input "[GEOGRAPHIC_DATA]"
click at [243, 223] on input "HMO ID" at bounding box center [426, 221] width 499 height 21
paste input "GBZ/10500/A"
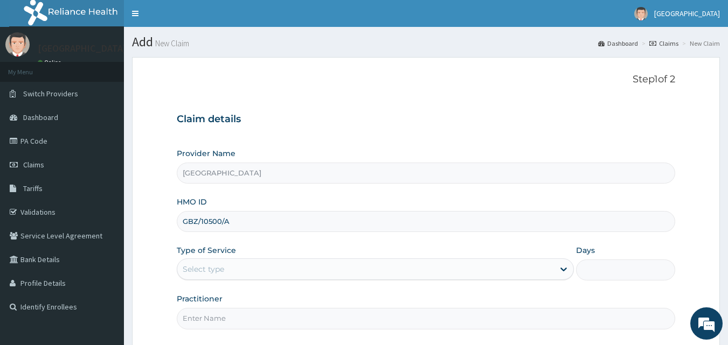
click at [182, 221] on input "GBZ/10500/A" at bounding box center [426, 221] width 499 height 21
type input "GBZ/10500/A"
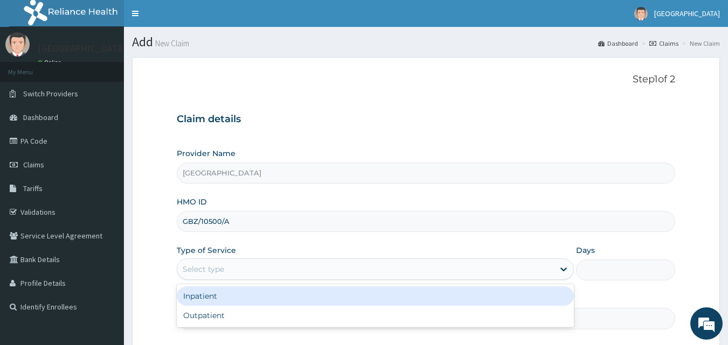
click at [231, 269] on div "Select type" at bounding box center [365, 269] width 377 height 17
click at [219, 300] on div "Inpatient" at bounding box center [375, 296] width 397 height 19
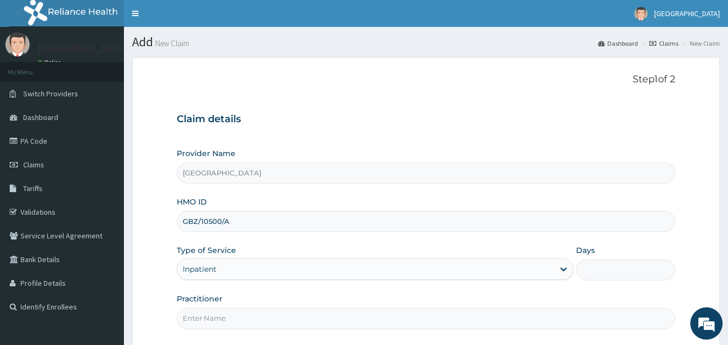
click at [253, 322] on input "Practitioner" at bounding box center [426, 318] width 499 height 21
type input "Dr [PERSON_NAME]"
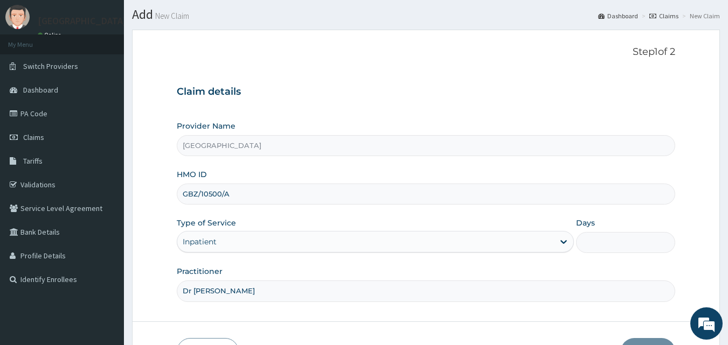
scroll to position [88, 0]
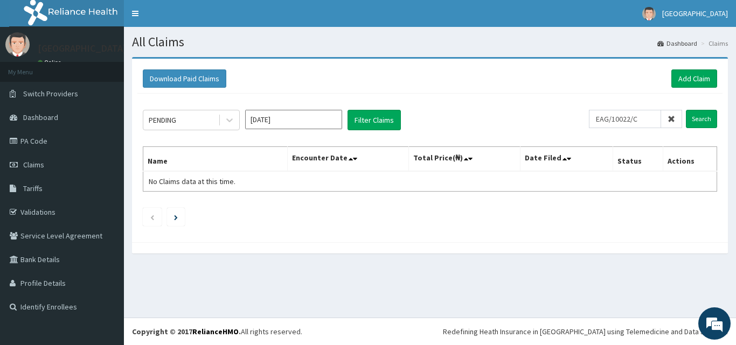
click at [602, 120] on input "EAG/10022/C" at bounding box center [625, 119] width 72 height 18
click at [605, 120] on input "EAG/10022/C" at bounding box center [625, 119] width 72 height 18
type input "EAG/10022/C"
click at [701, 119] on input "Search" at bounding box center [701, 119] width 31 height 18
click at [700, 112] on input "Search" at bounding box center [701, 119] width 31 height 18
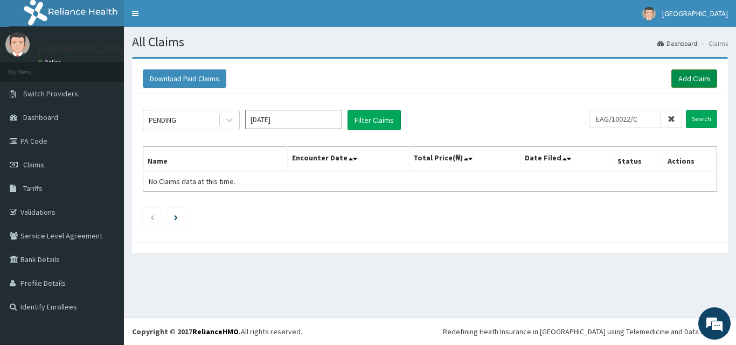
click at [684, 79] on link "Add Claim" at bounding box center [694, 78] width 46 height 18
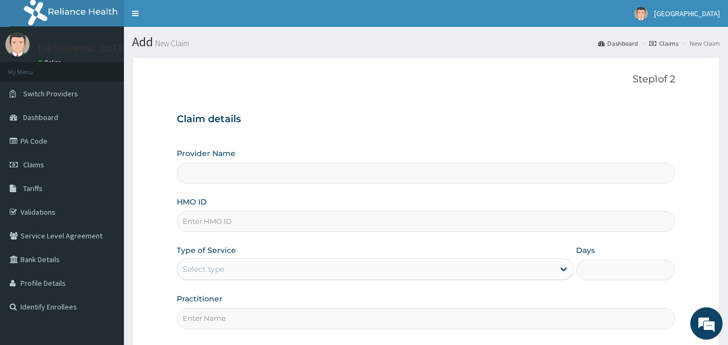
type input "[GEOGRAPHIC_DATA]"
click at [683, 74] on form "Step 1 of 2 Claim details Provider Name [GEOGRAPHIC_DATA] HMO ID Type of Servic…" at bounding box center [426, 233] width 588 height 353
click at [50, 137] on link "PA Code" at bounding box center [62, 141] width 124 height 24
